Goal: Navigation & Orientation: Find specific page/section

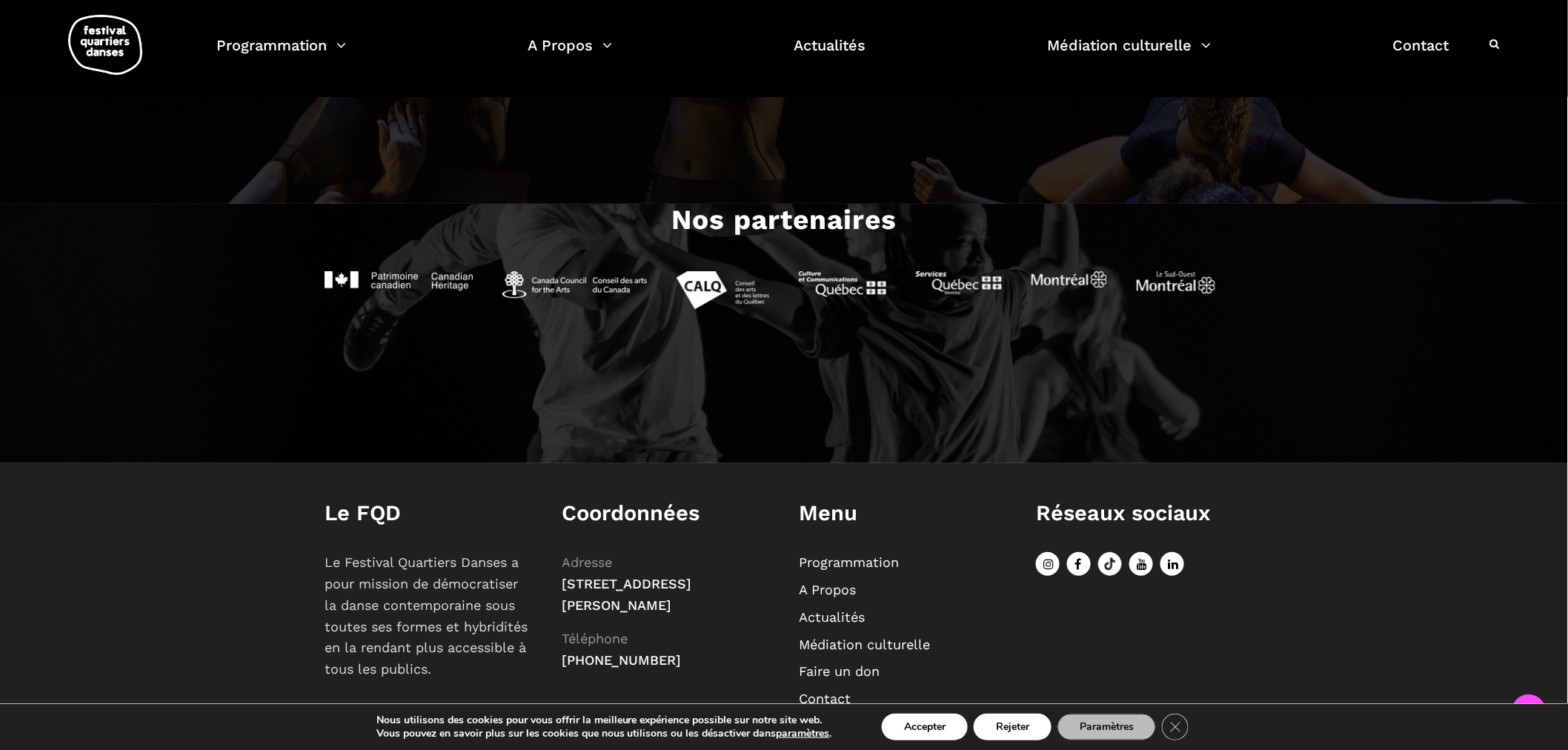
scroll to position [1773, 0]
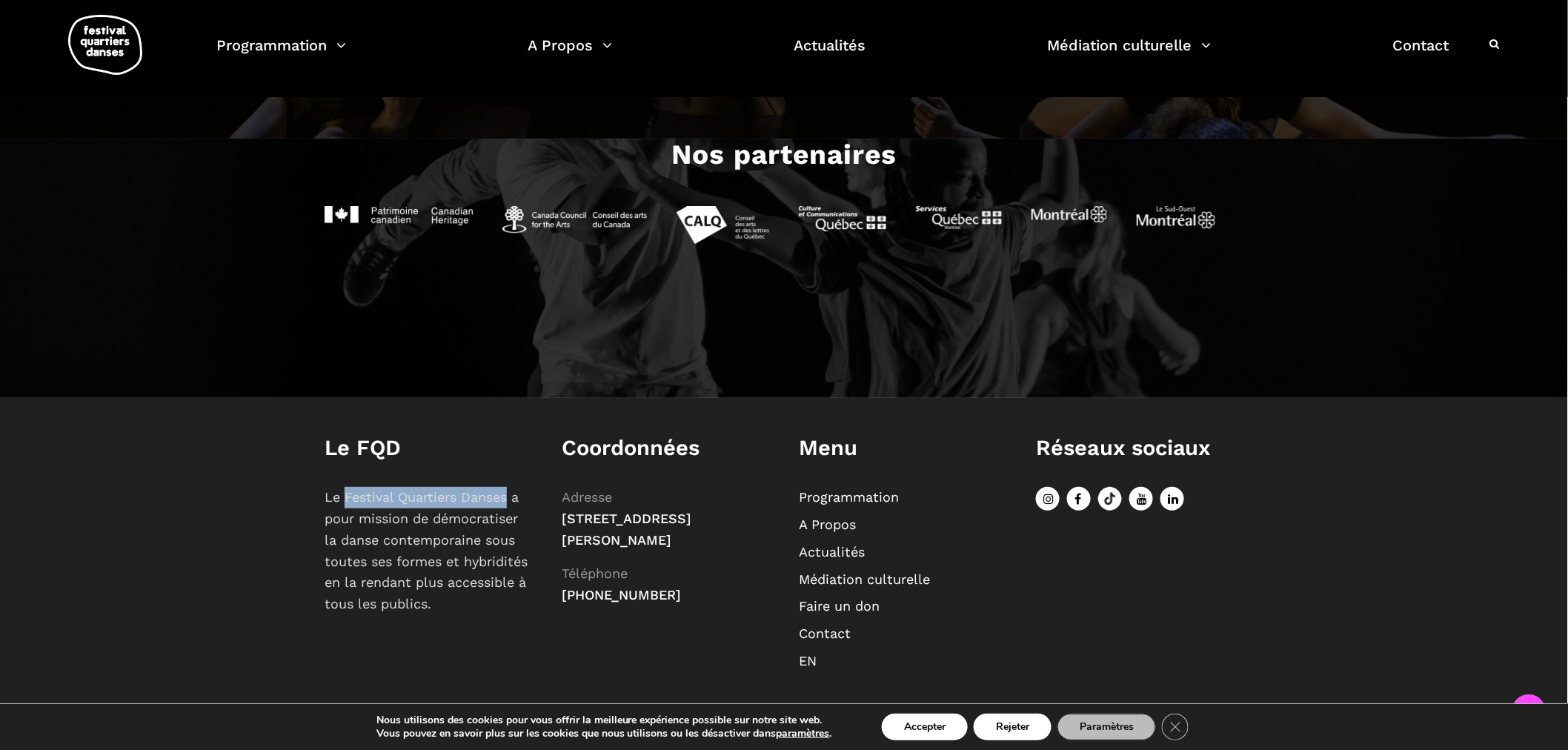
drag, startPoint x: 509, startPoint y: 497, endPoint x: 346, endPoint y: 497, distance: 163.0
click at [346, 497] on p "Le Festival Quartiers Danses a pour mission de démocratiser la danse contempora…" at bounding box center [428, 551] width 207 height 128
copy p "Festival Quartiers Danses"
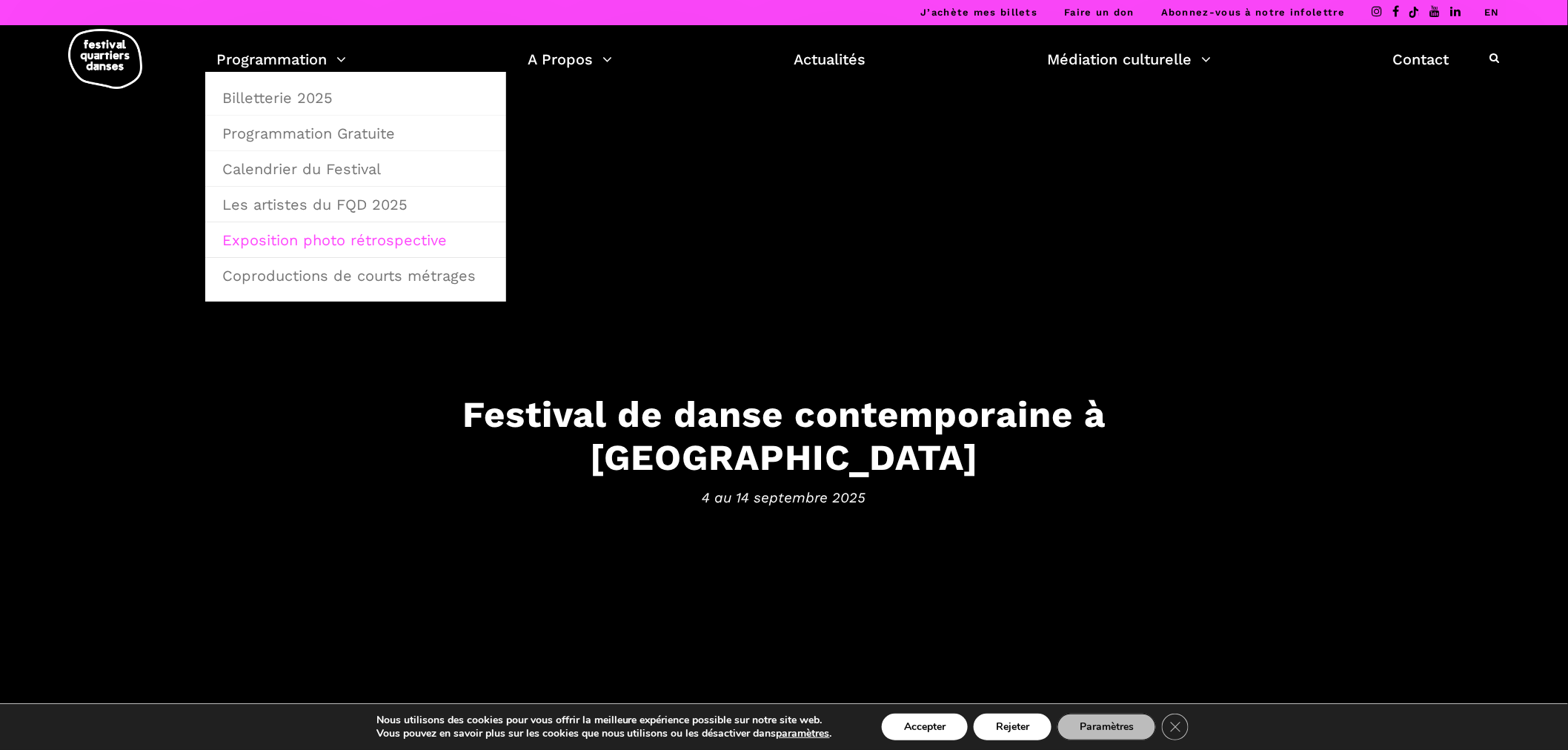
click at [298, 248] on link "Exposition photo rétrospective" at bounding box center [355, 240] width 284 height 34
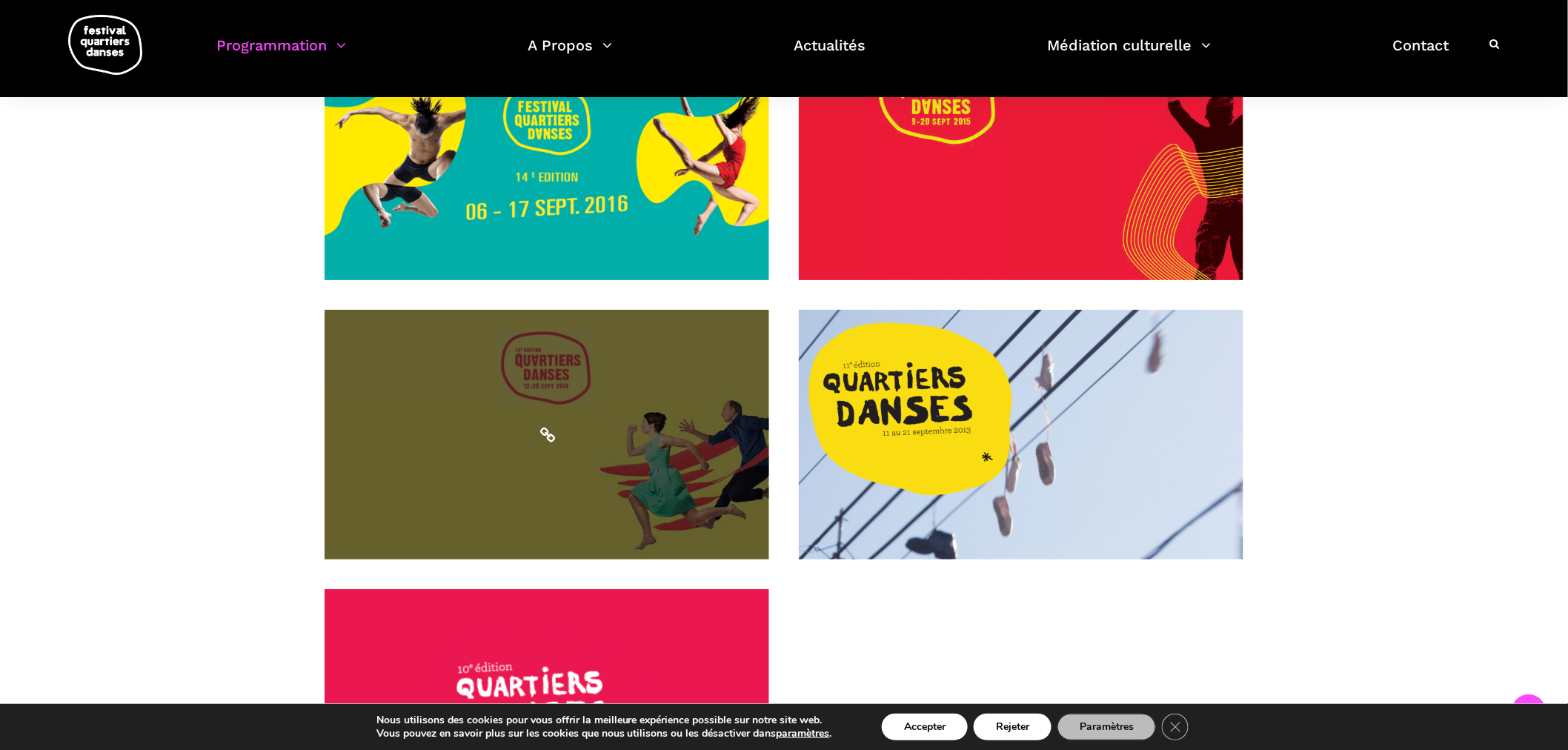
scroll to position [1647, 0]
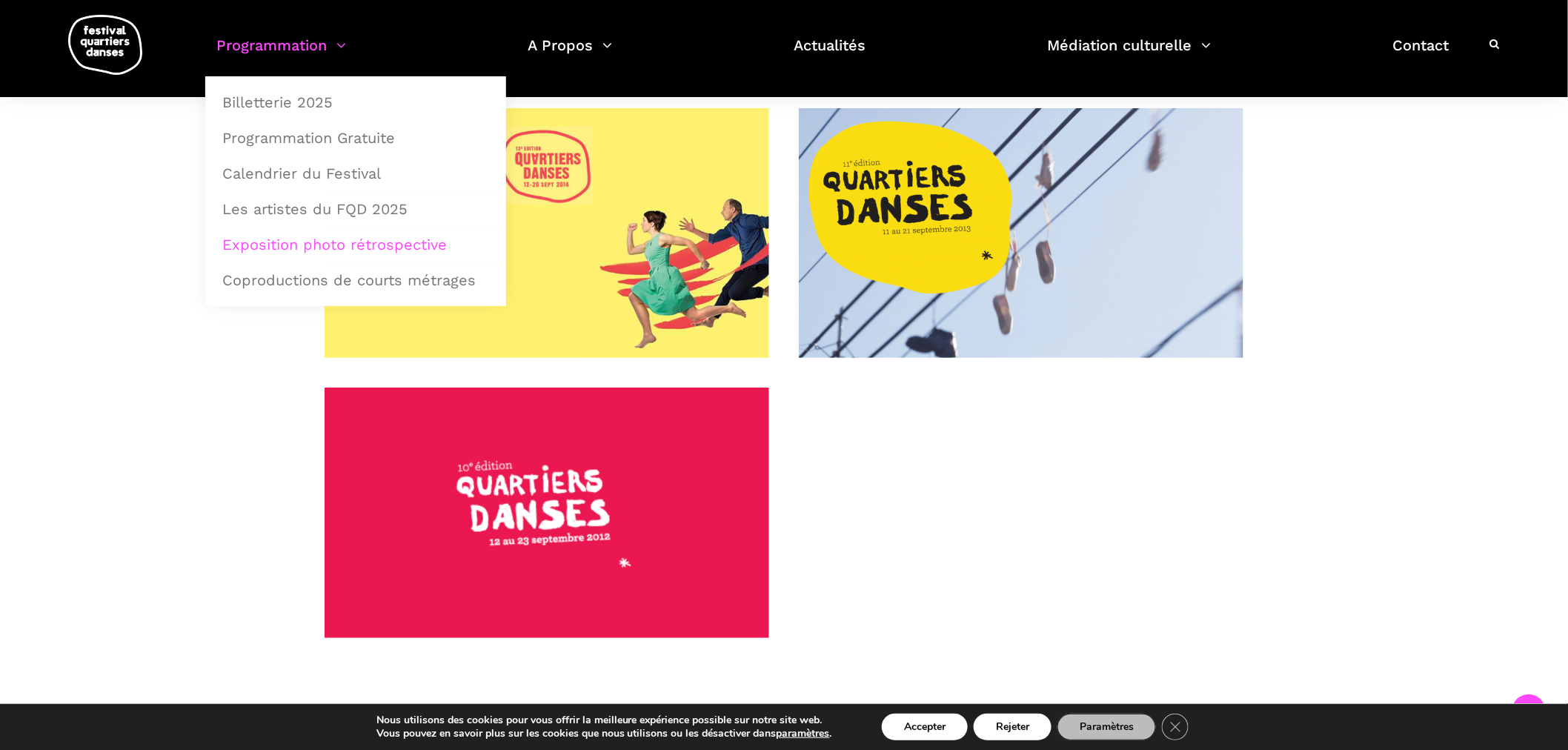
click at [100, 21] on img at bounding box center [105, 45] width 74 height 60
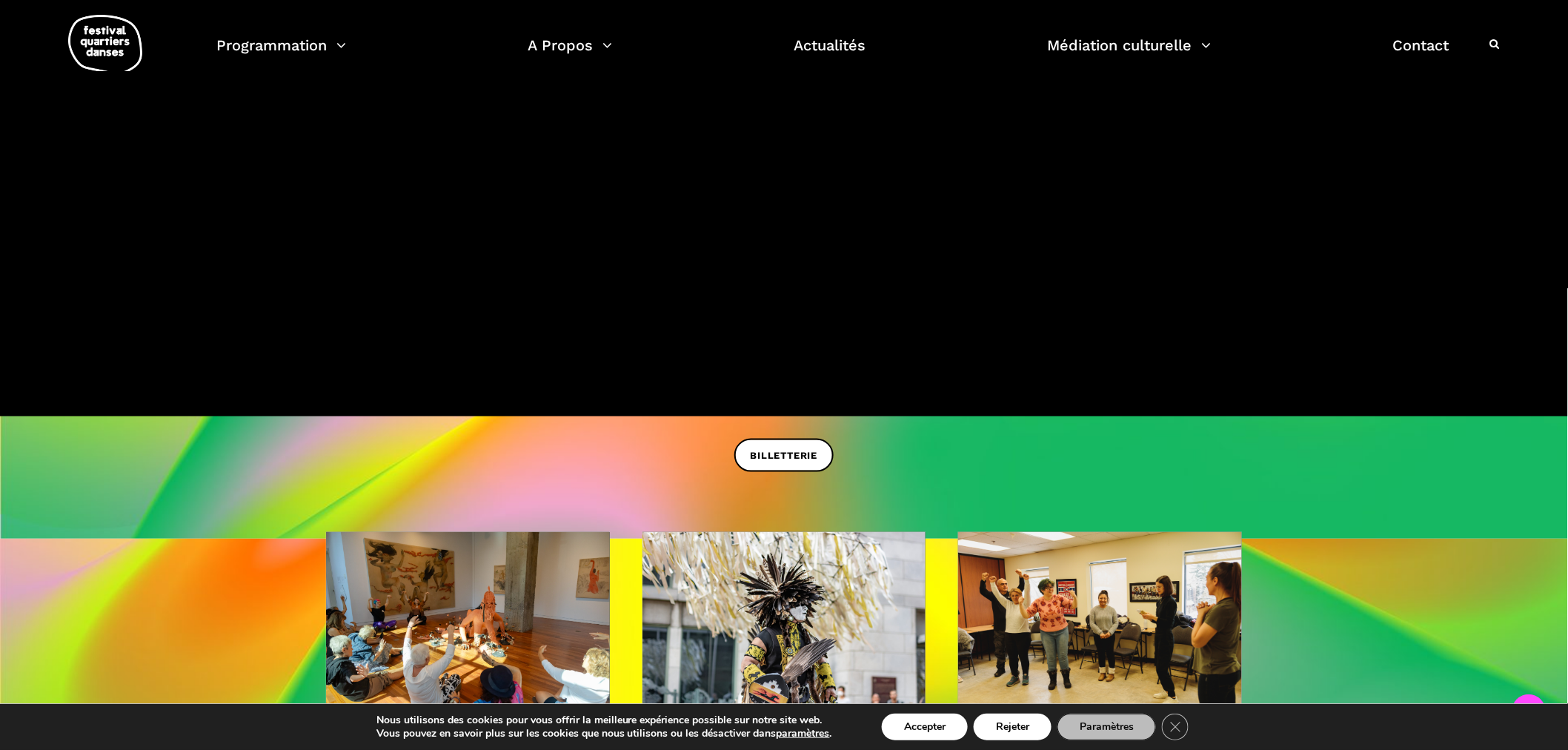
scroll to position [493, 0]
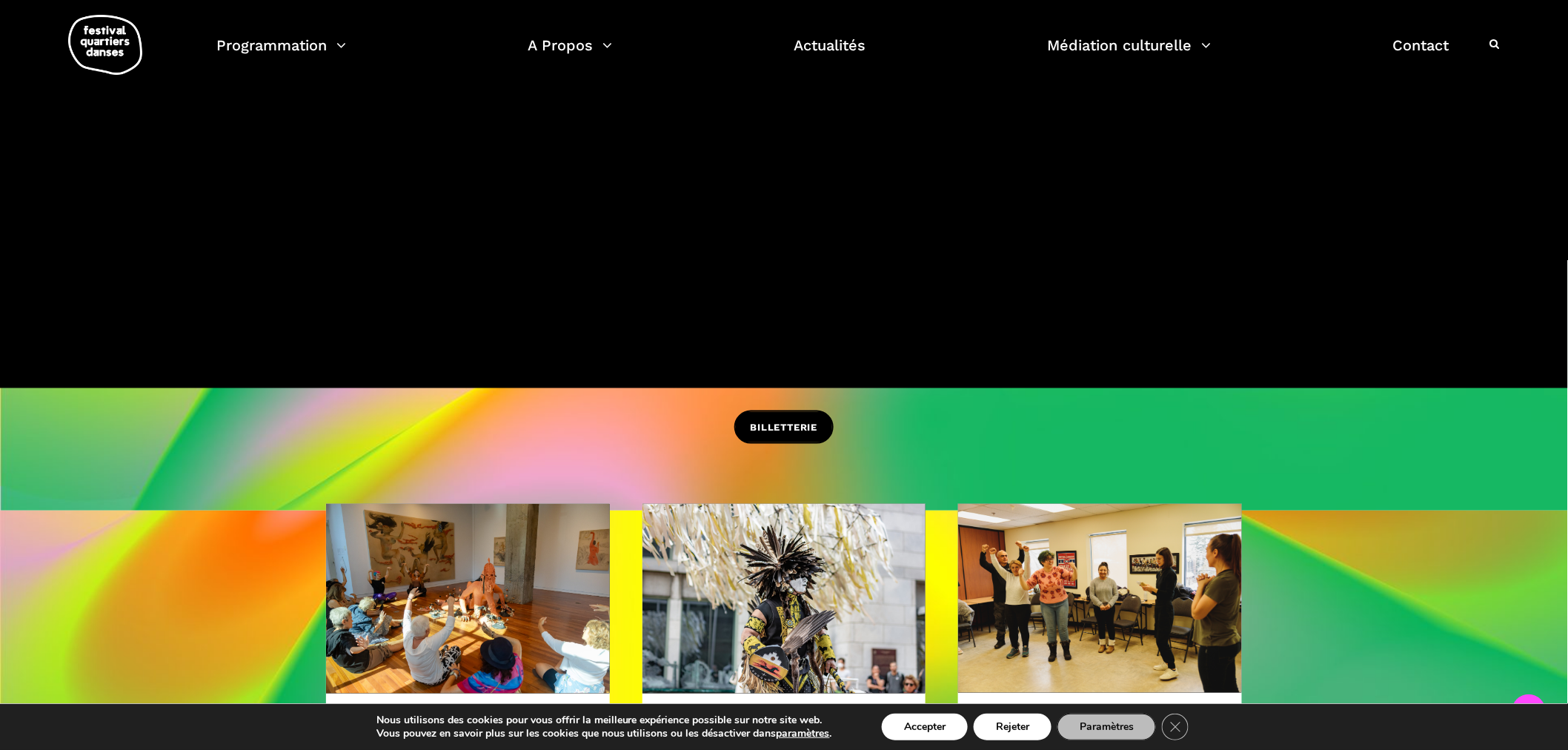
click at [773, 431] on span "BILLETTERIE" at bounding box center [784, 428] width 67 height 16
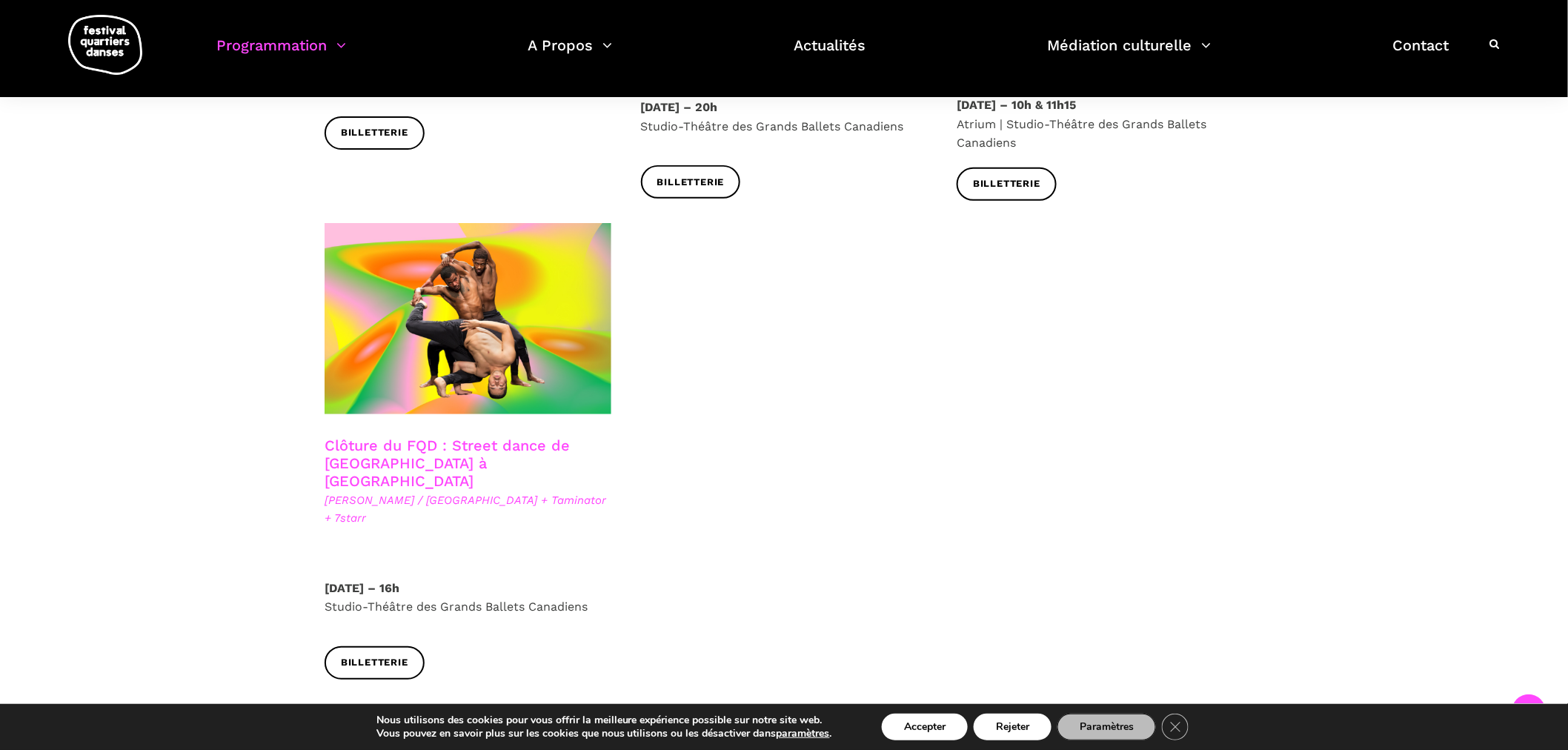
scroll to position [2553, 0]
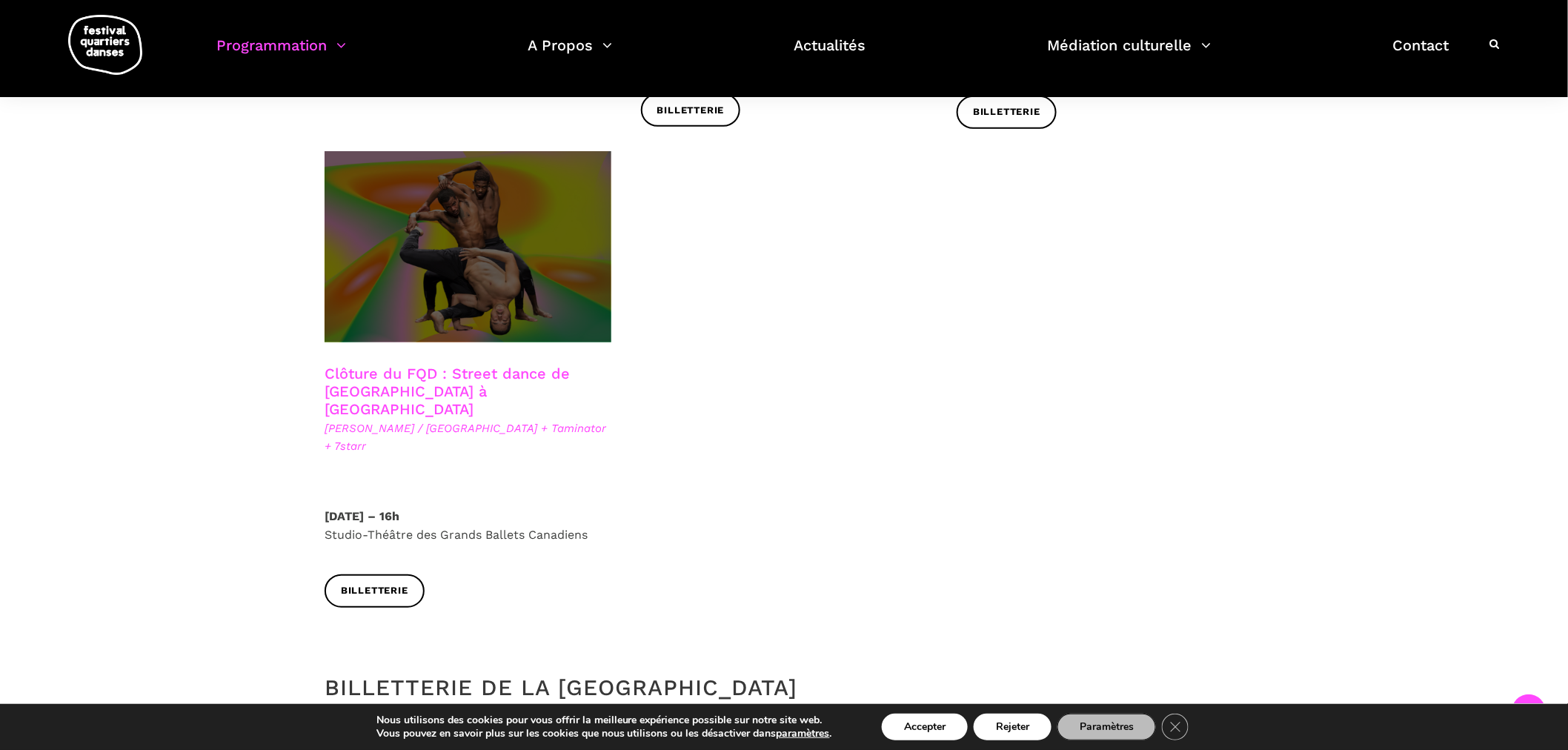
click at [506, 258] on span at bounding box center [468, 247] width 287 height 191
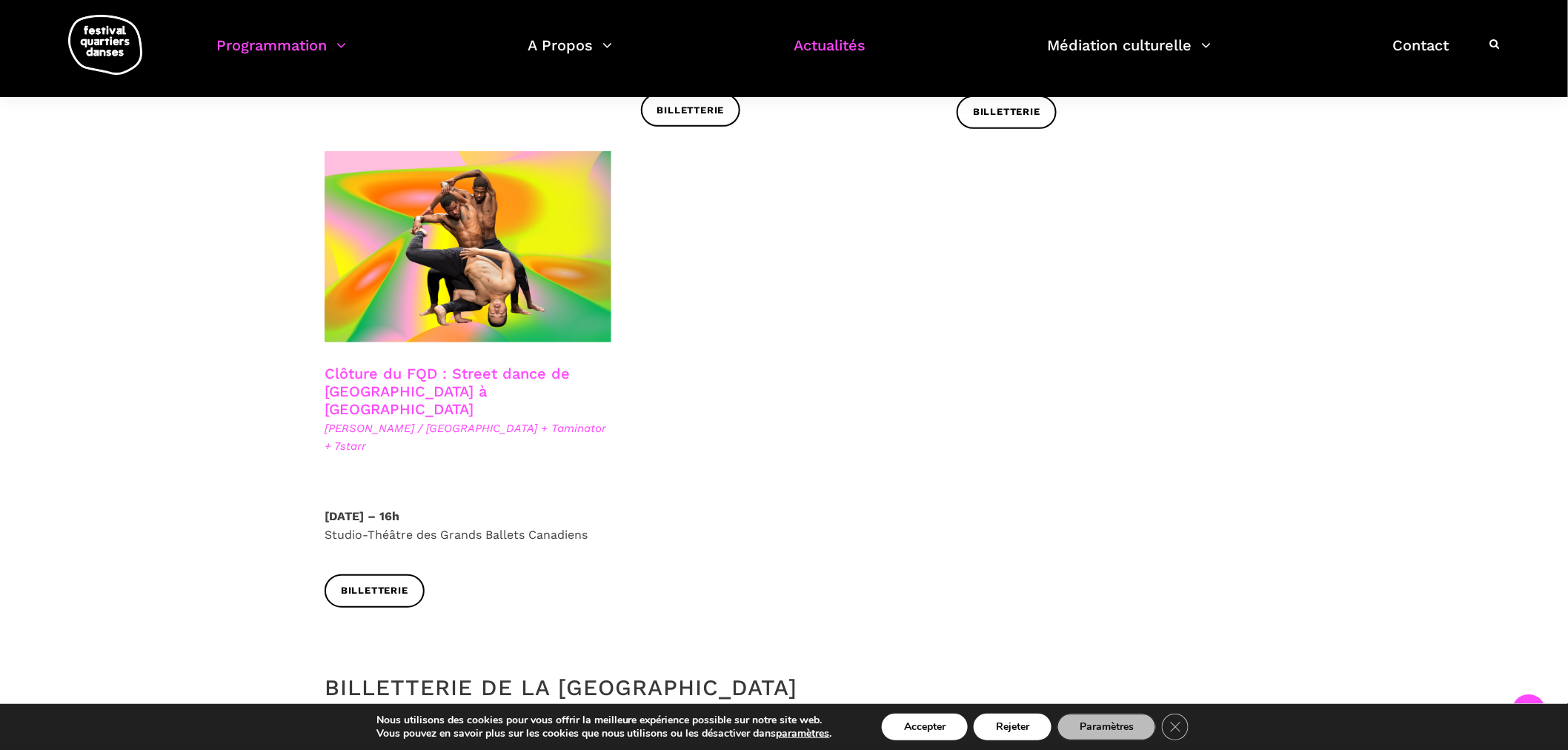
click at [833, 57] on link "Actualités" at bounding box center [830, 55] width 72 height 44
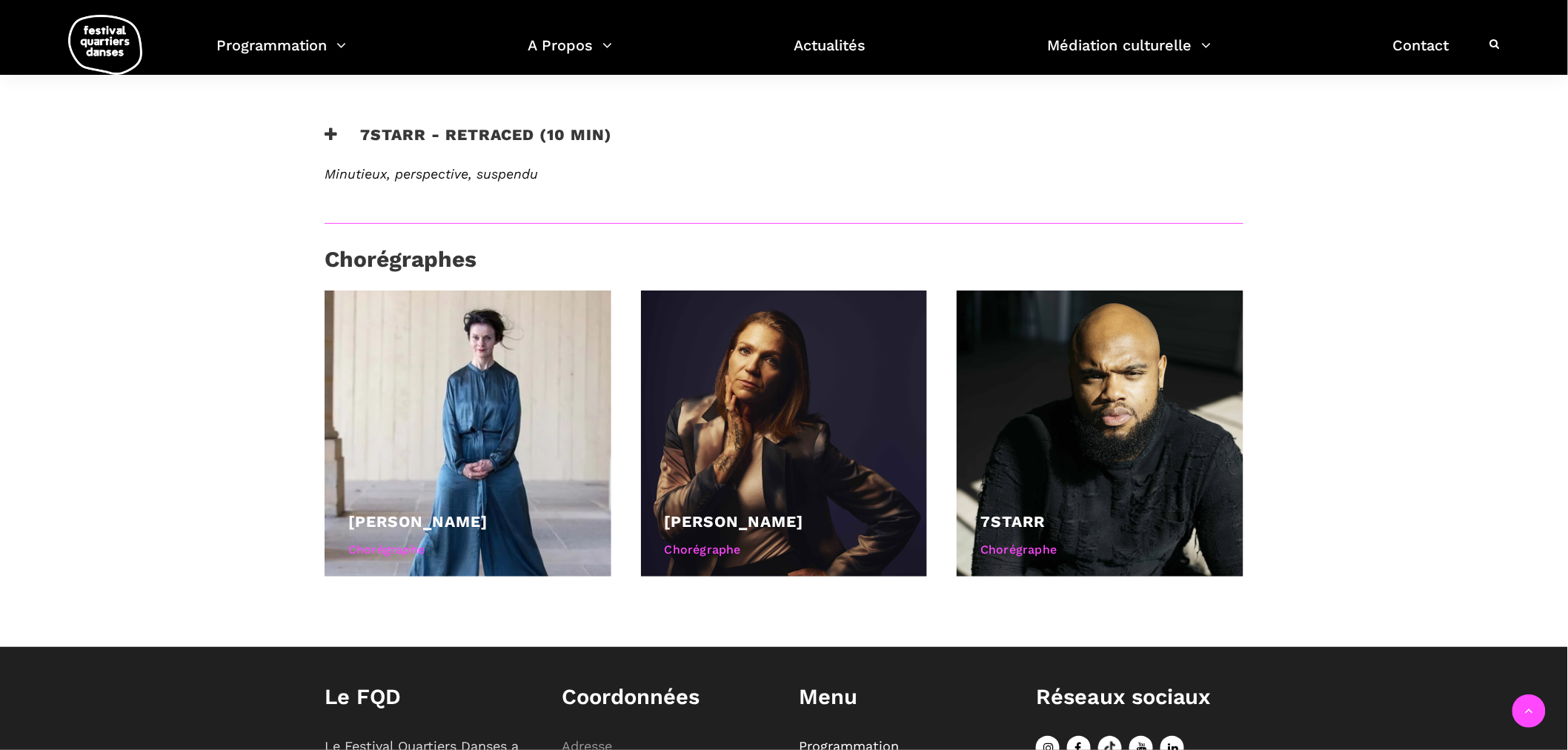
scroll to position [988, 0]
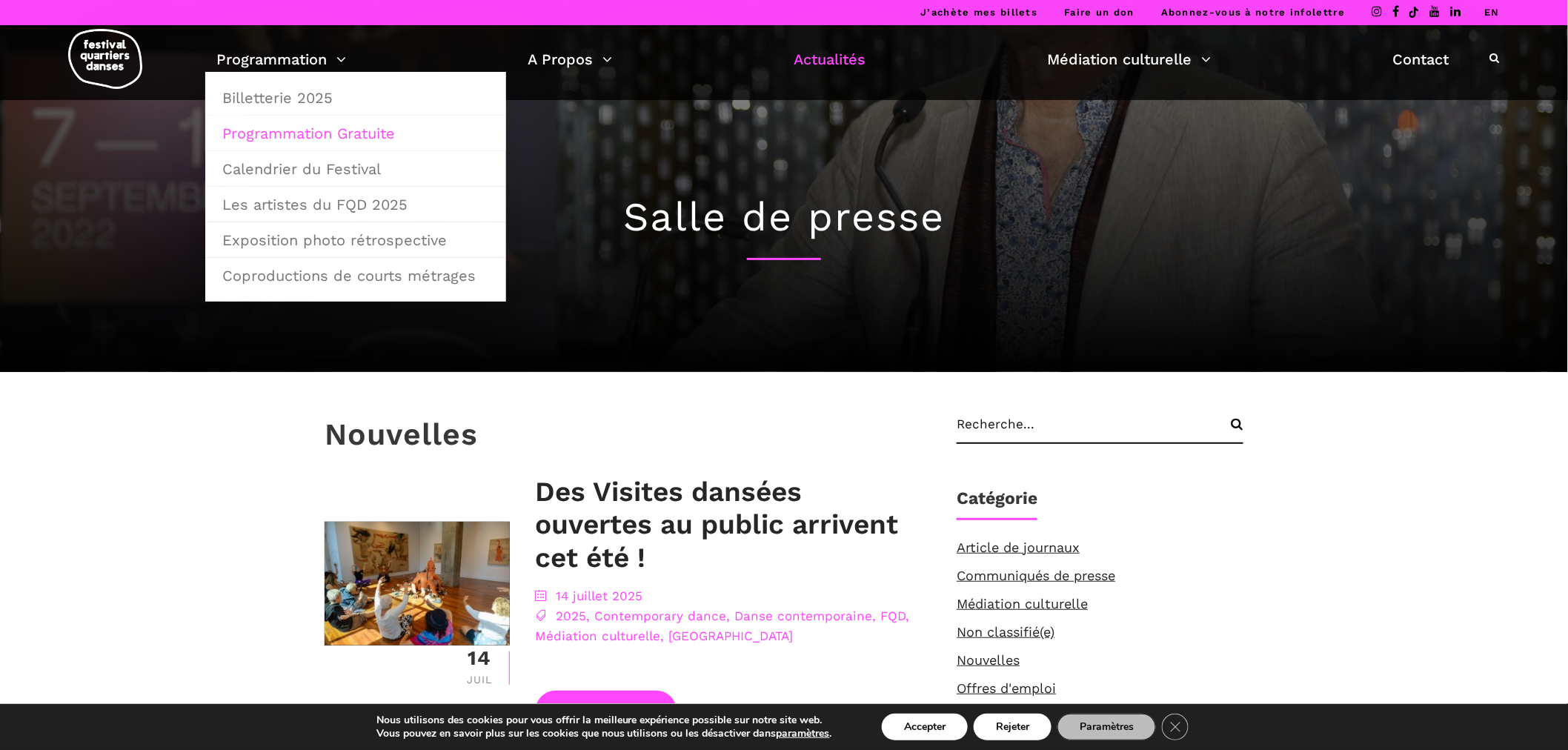
click at [263, 136] on link "Programmation Gratuite" at bounding box center [355, 133] width 284 height 34
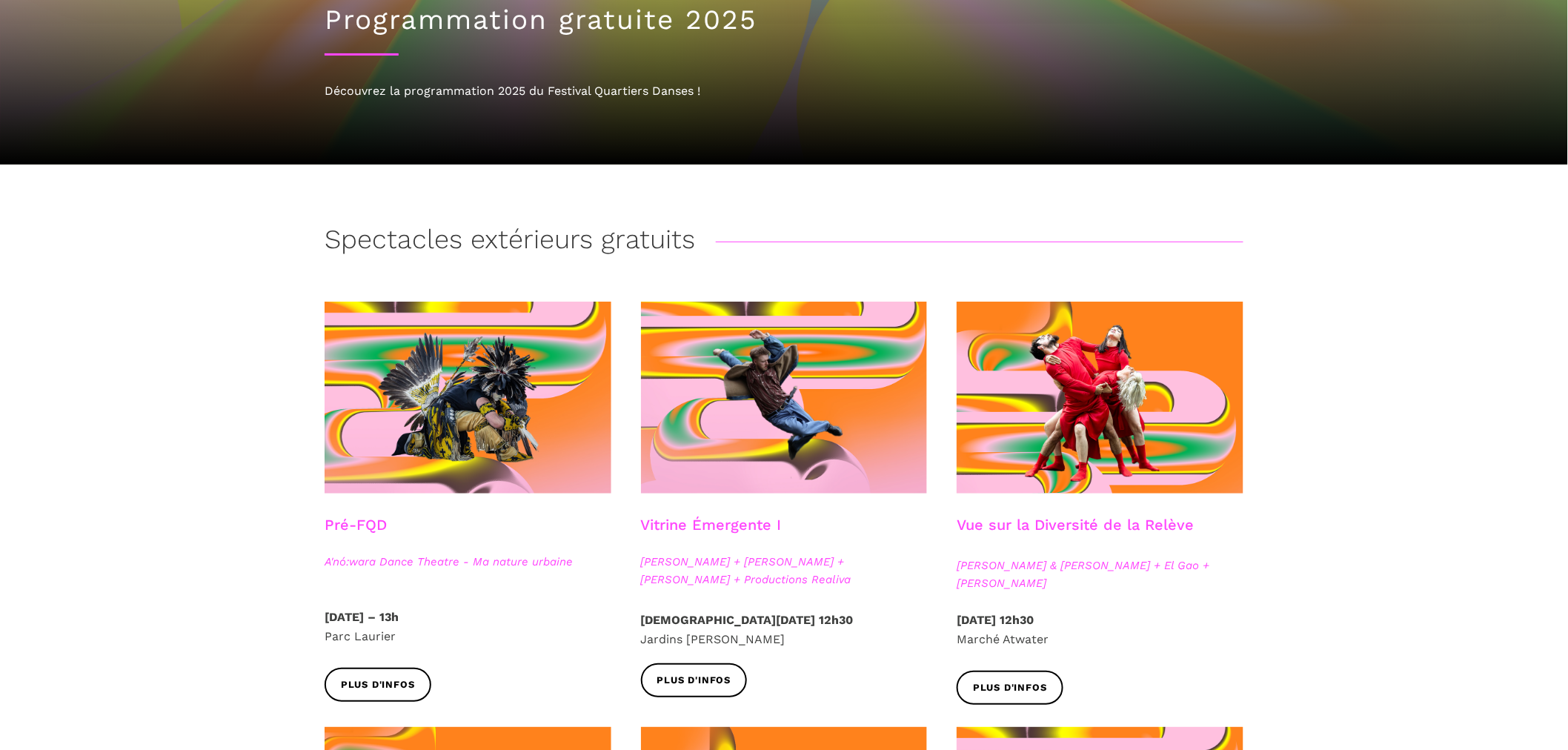
scroll to position [411, 0]
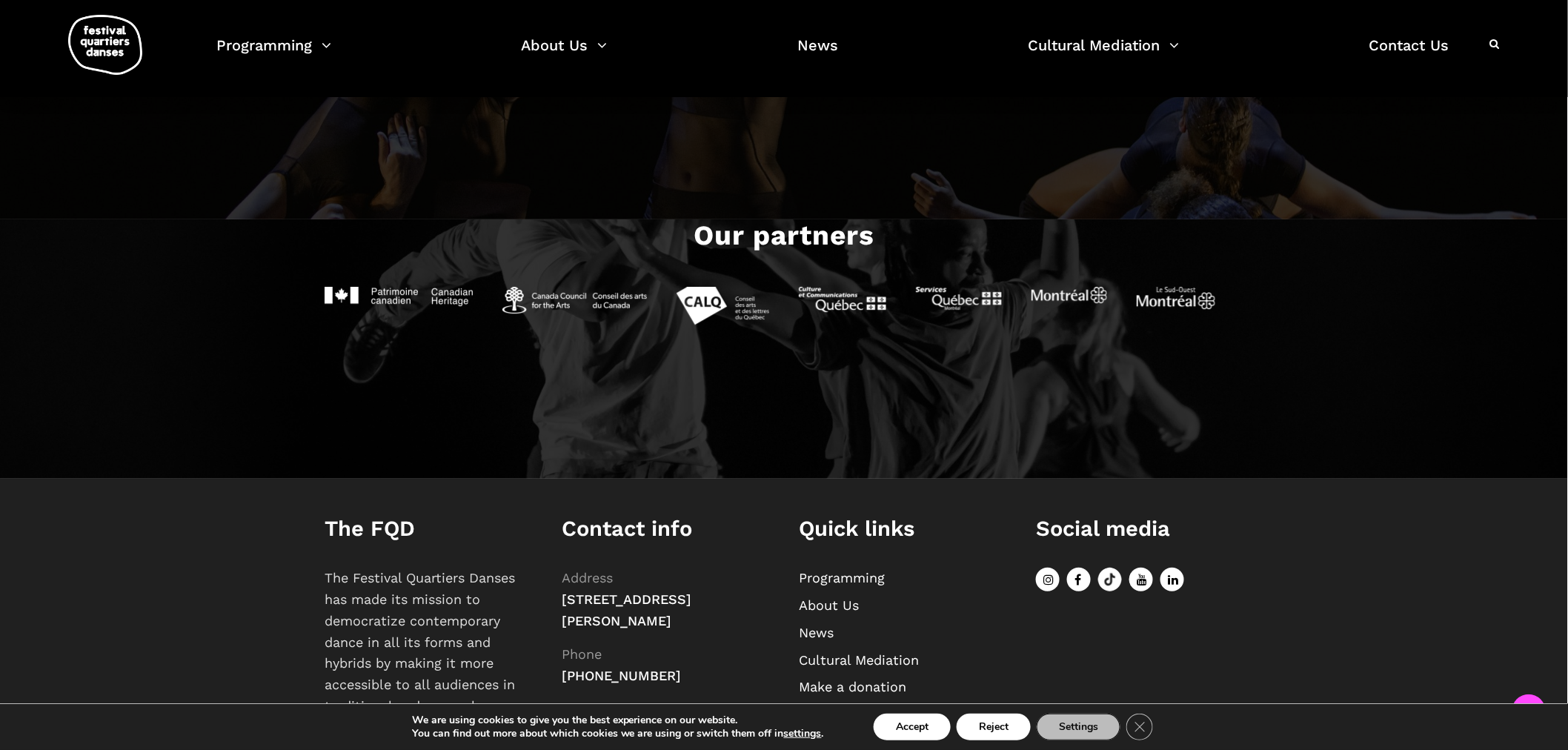
scroll to position [1848, 0]
